Goal: Find specific page/section: Find specific page/section

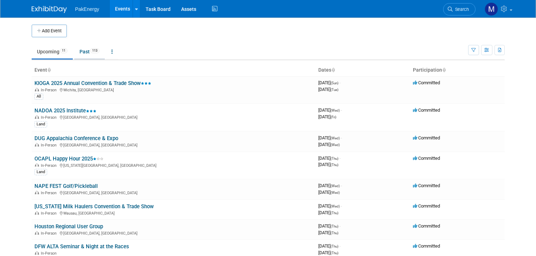
click at [80, 50] on link "Past 113" at bounding box center [89, 51] width 31 height 13
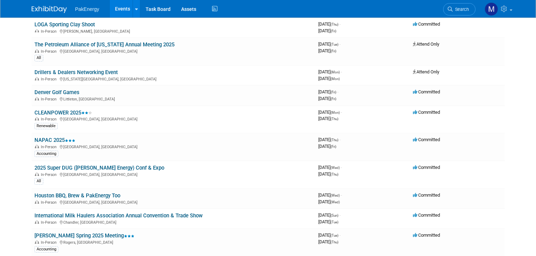
scroll to position [273, 0]
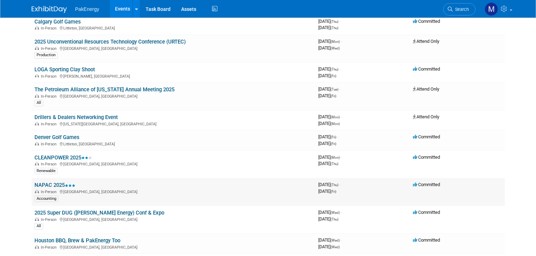
click at [47, 182] on link "NAPAC 2025" at bounding box center [54, 185] width 41 height 6
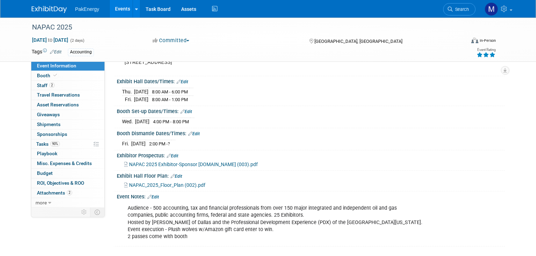
scroll to position [71, 0]
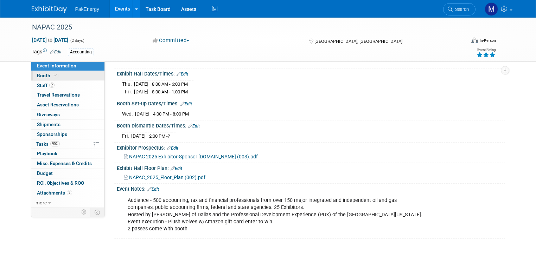
click at [37, 73] on span "Booth" at bounding box center [47, 76] width 21 height 6
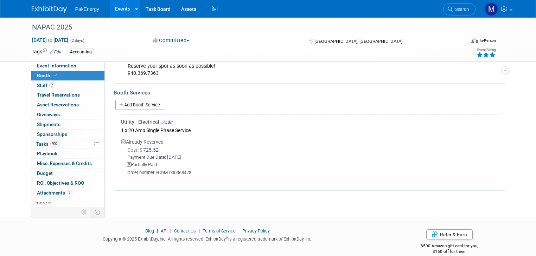
scroll to position [224, 0]
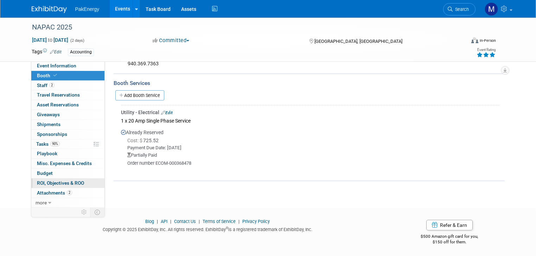
click at [45, 179] on link "0 ROI, Objectives & ROO 0" at bounding box center [67, 183] width 73 height 9
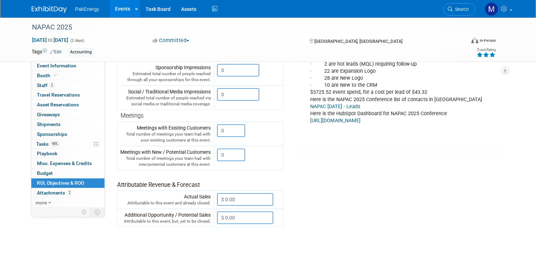
scroll to position [162, 0]
